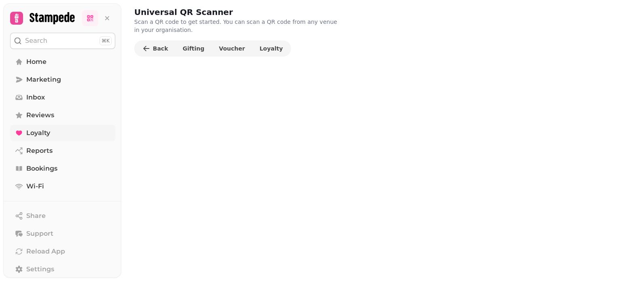
click at [55, 132] on link "Loyalty" at bounding box center [62, 133] width 105 height 16
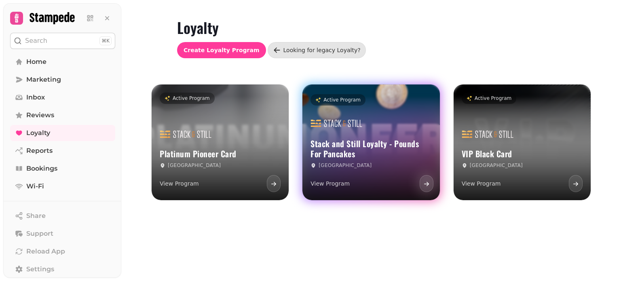
click at [394, 111] on div "Stack and Still Loyalty - Pounds For Pancakes Edinburgh View Program" at bounding box center [371, 153] width 137 height 94
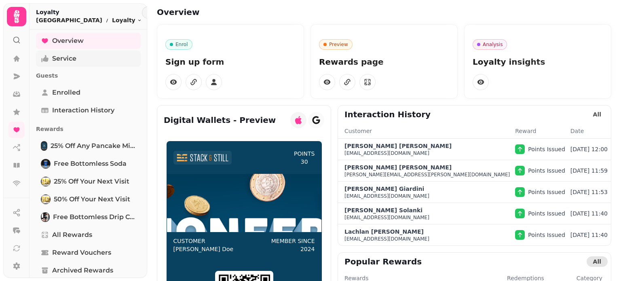
click at [63, 60] on span "Service" at bounding box center [64, 59] width 24 height 10
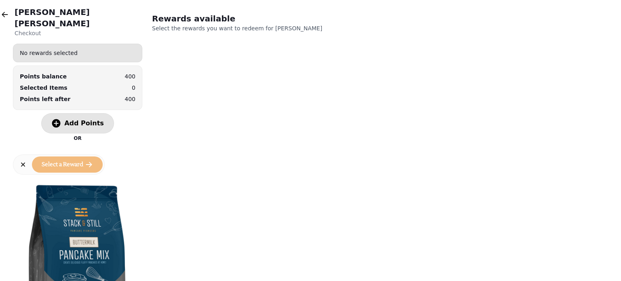
click at [57, 119] on icon "button" at bounding box center [56, 123] width 8 height 8
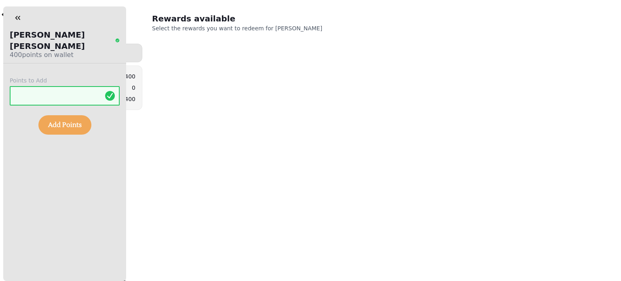
click at [68, 122] on span "Add Points" at bounding box center [65, 125] width 34 height 6
